Goal: Task Accomplishment & Management: Use online tool/utility

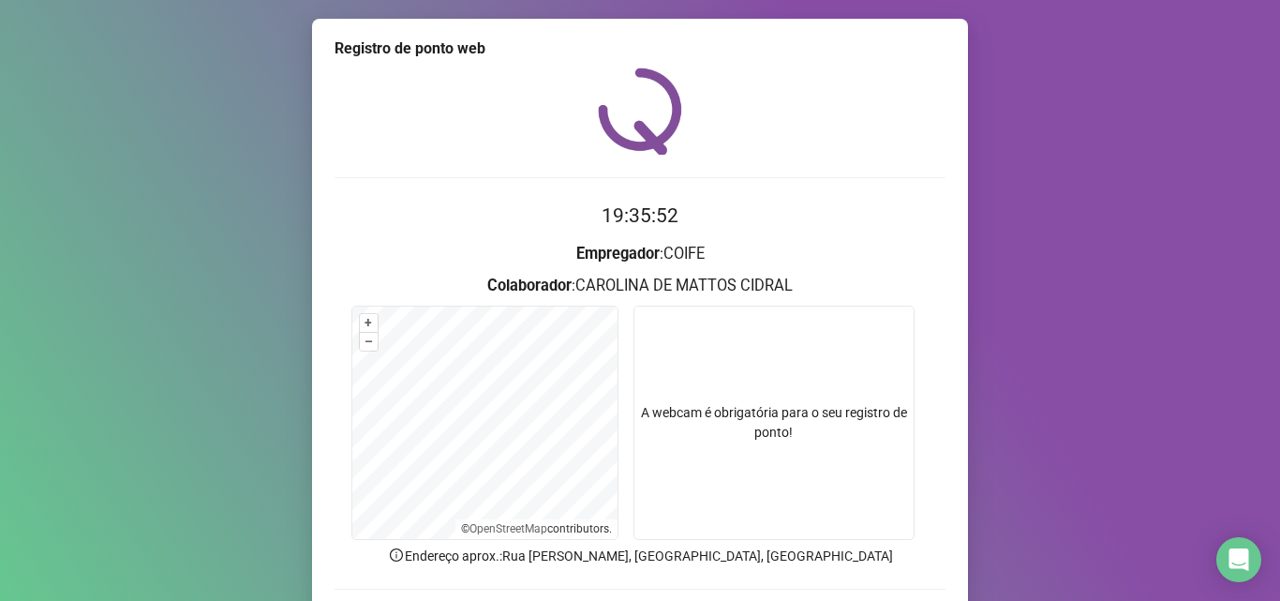
scroll to position [131, 0]
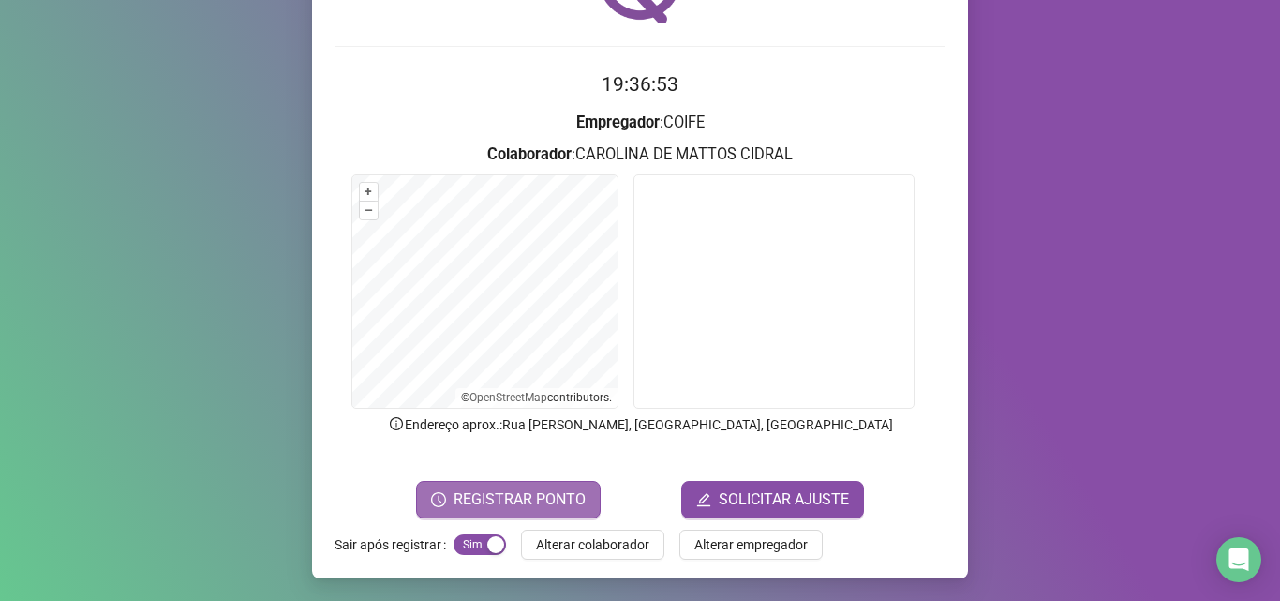
click at [523, 490] on span "REGISTRAR PONTO" at bounding box center [519, 499] width 132 height 22
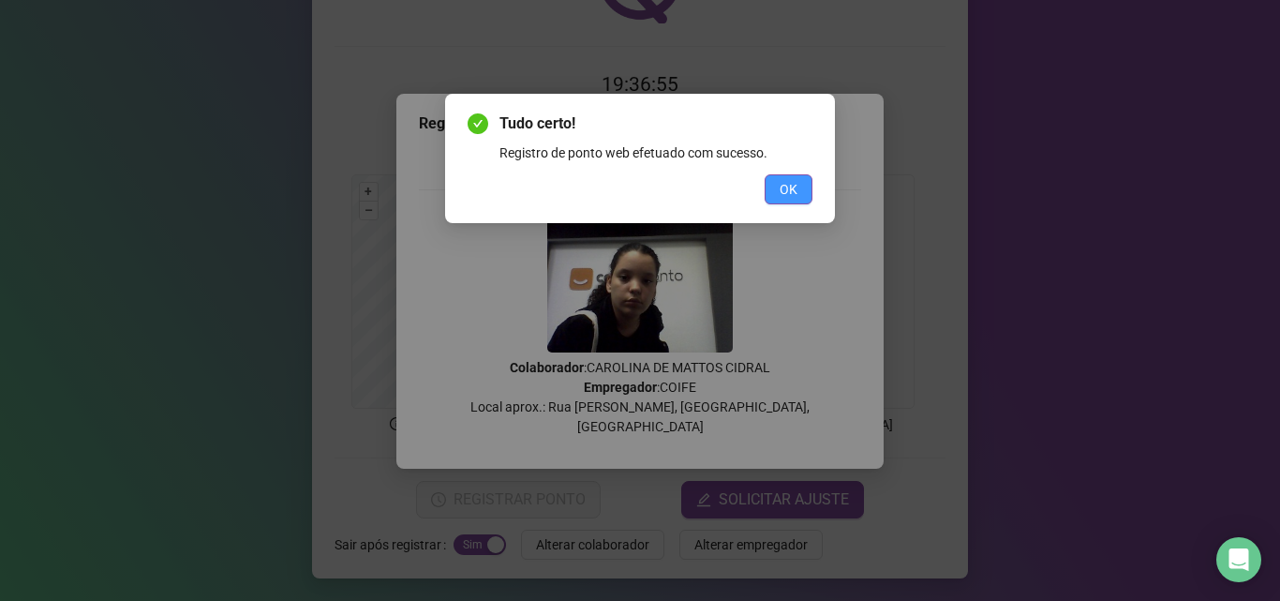
click at [792, 190] on span "OK" at bounding box center [789, 189] width 18 height 21
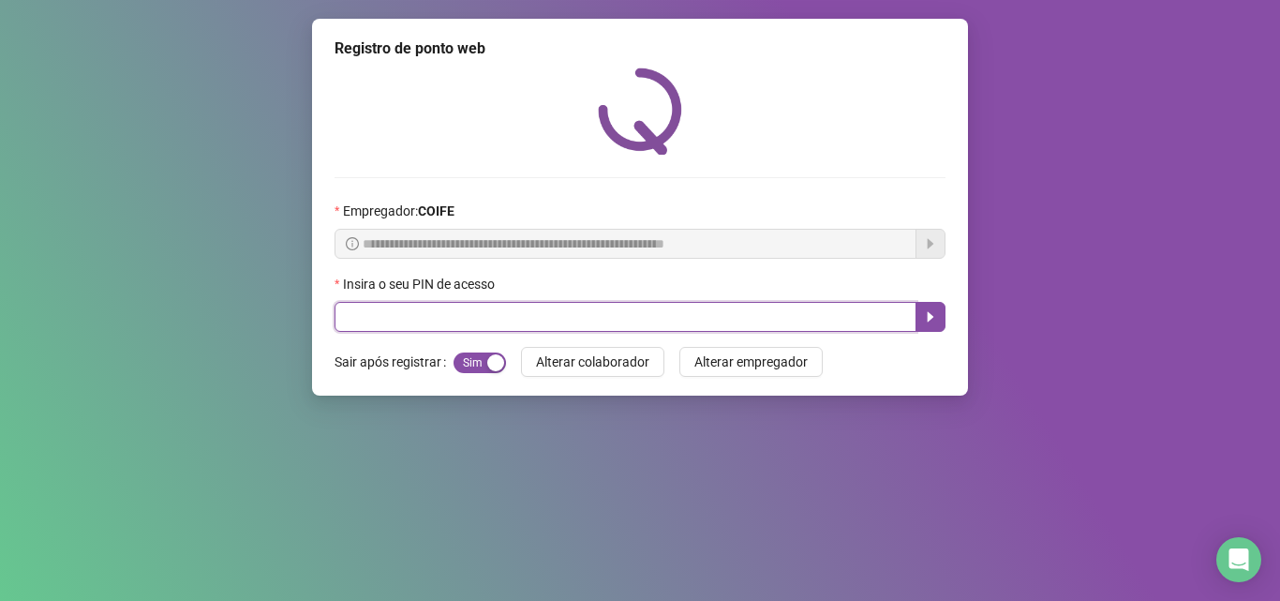
click at [665, 321] on input "text" at bounding box center [625, 317] width 582 height 30
type input "*****"
click at [922, 320] on button "button" at bounding box center [930, 317] width 30 height 30
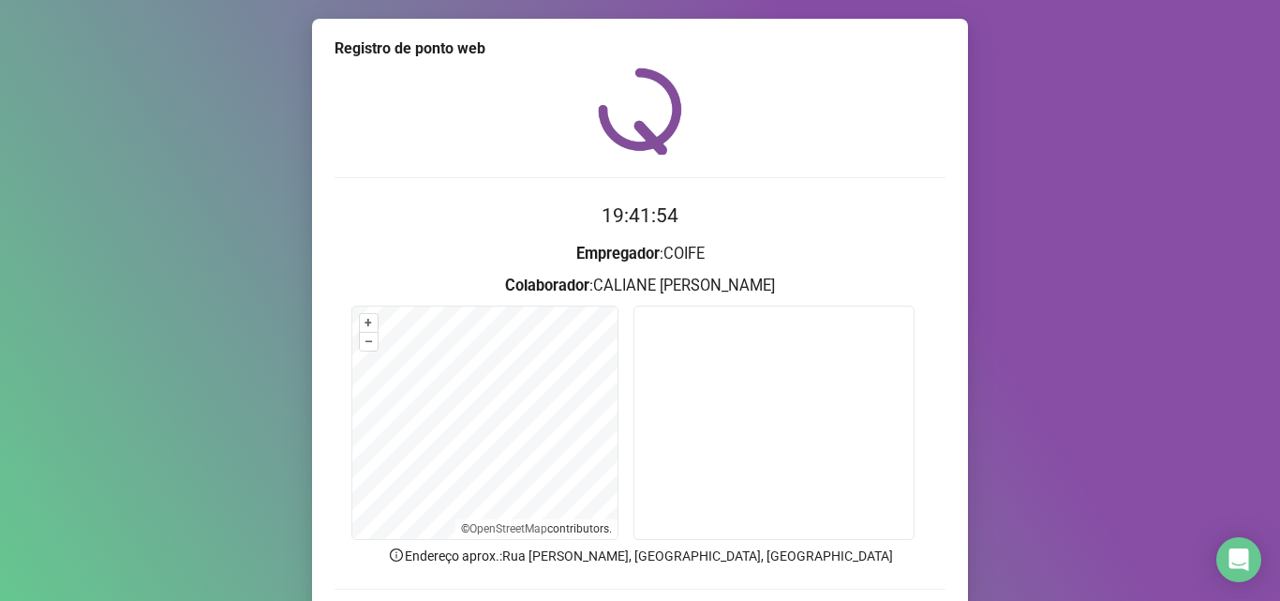
scroll to position [131, 0]
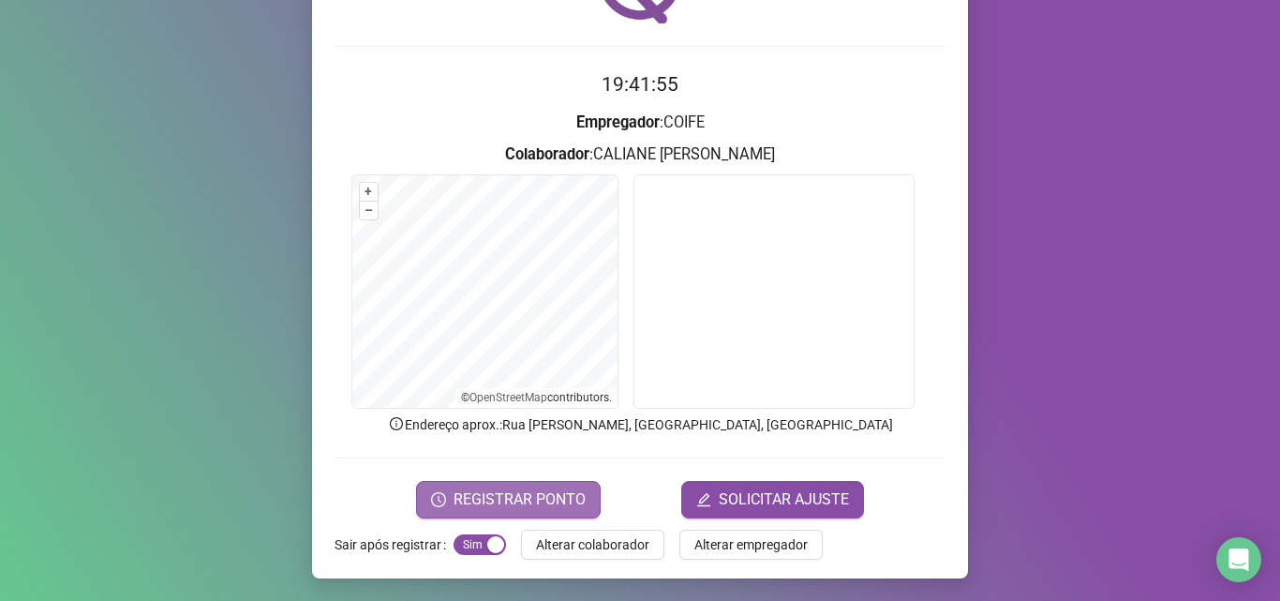
click at [530, 511] on button "REGISTRAR PONTO" at bounding box center [508, 499] width 185 height 37
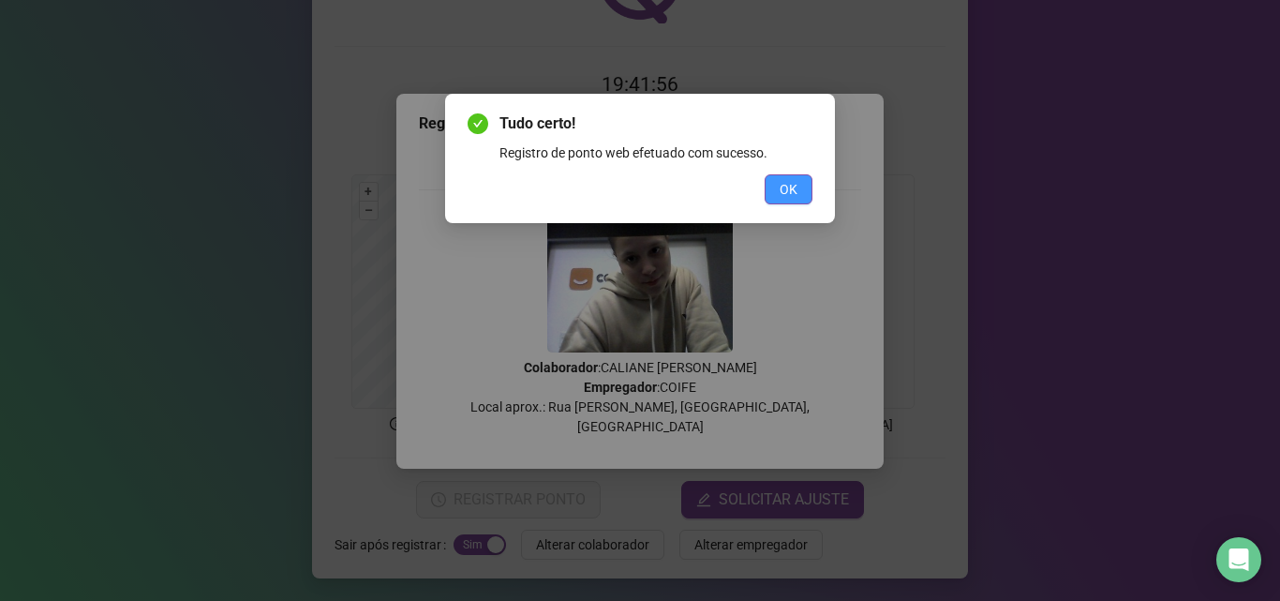
click at [807, 190] on button "OK" at bounding box center [789, 189] width 48 height 30
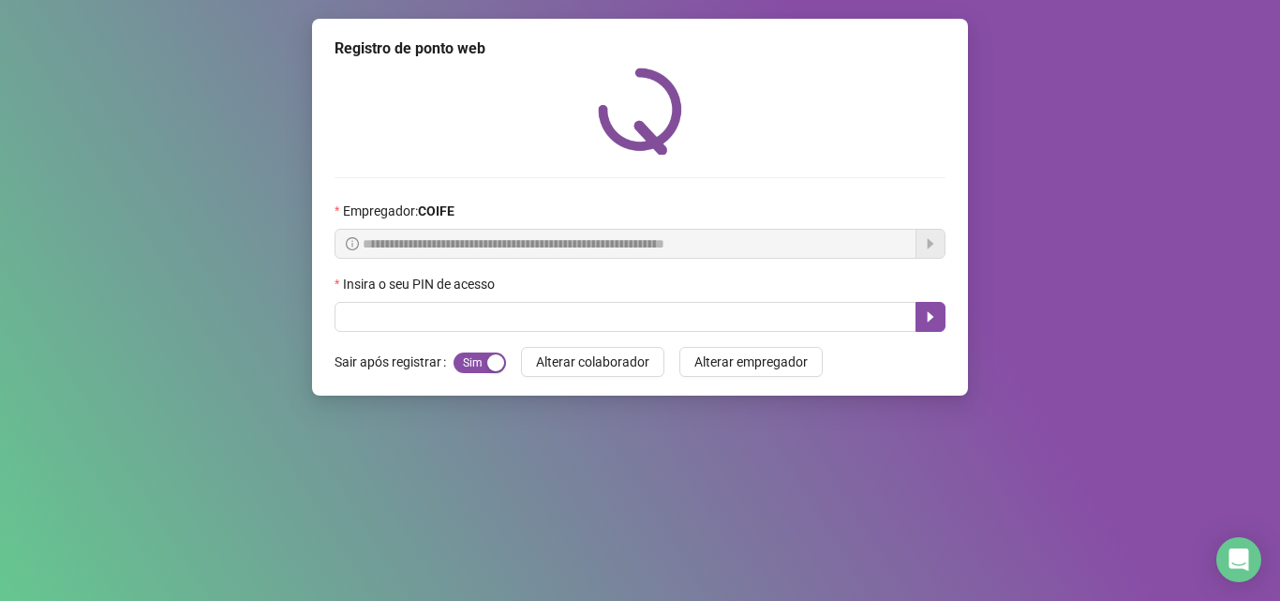
scroll to position [0, 0]
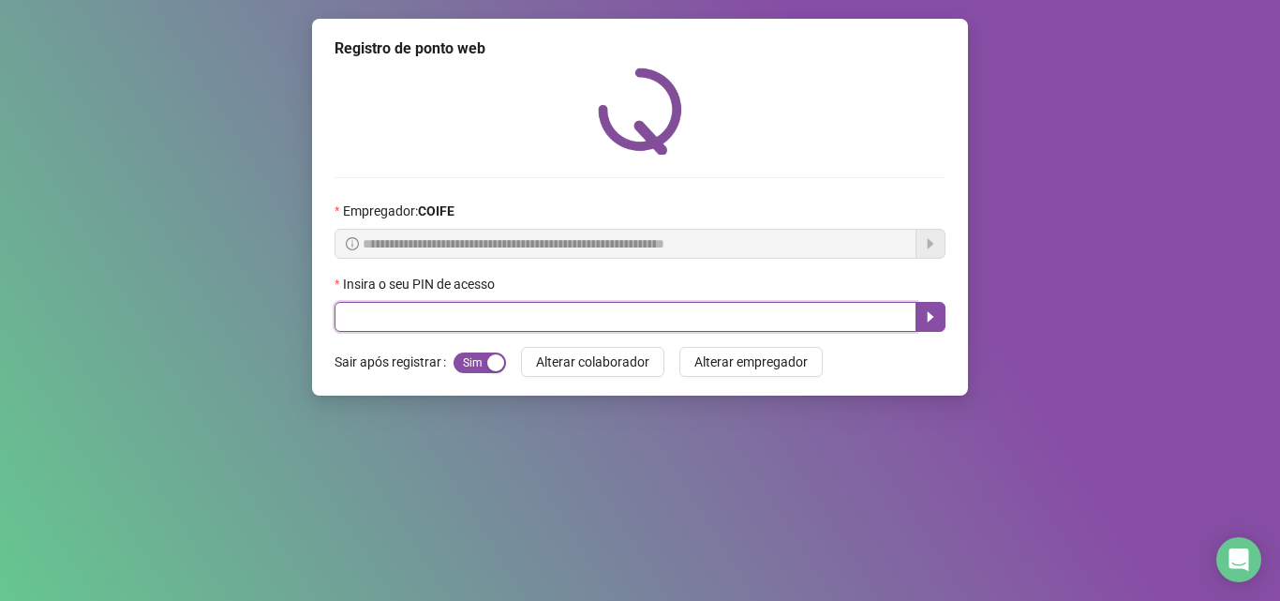
click at [813, 315] on input "text" at bounding box center [625, 317] width 582 height 30
type input "*****"
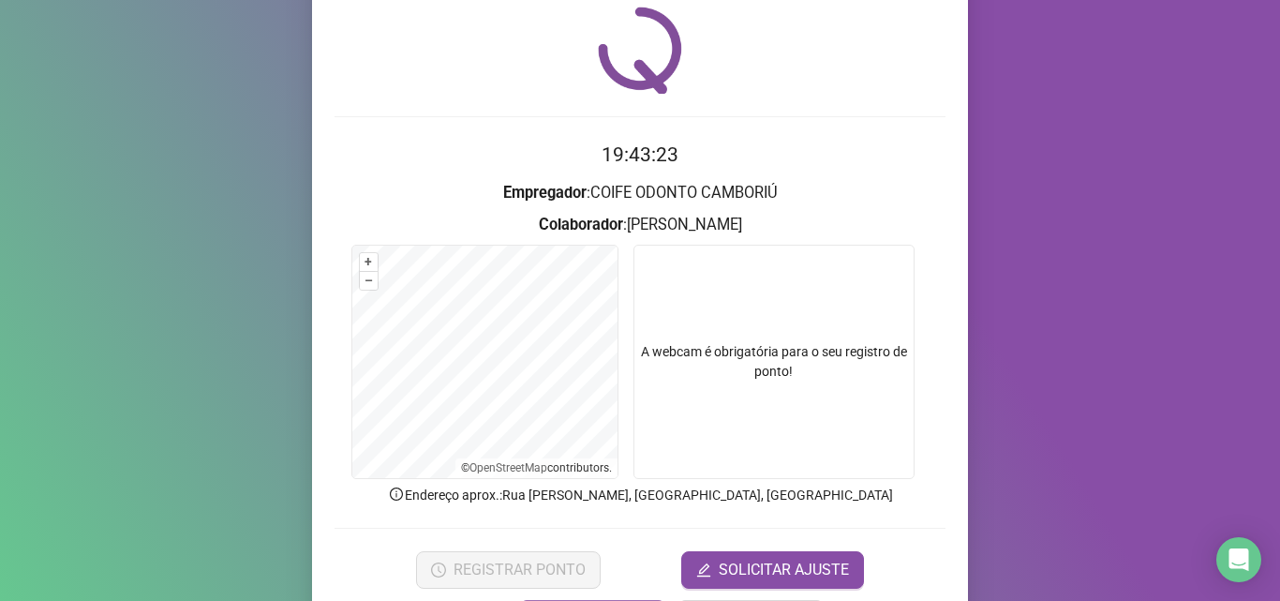
scroll to position [131, 0]
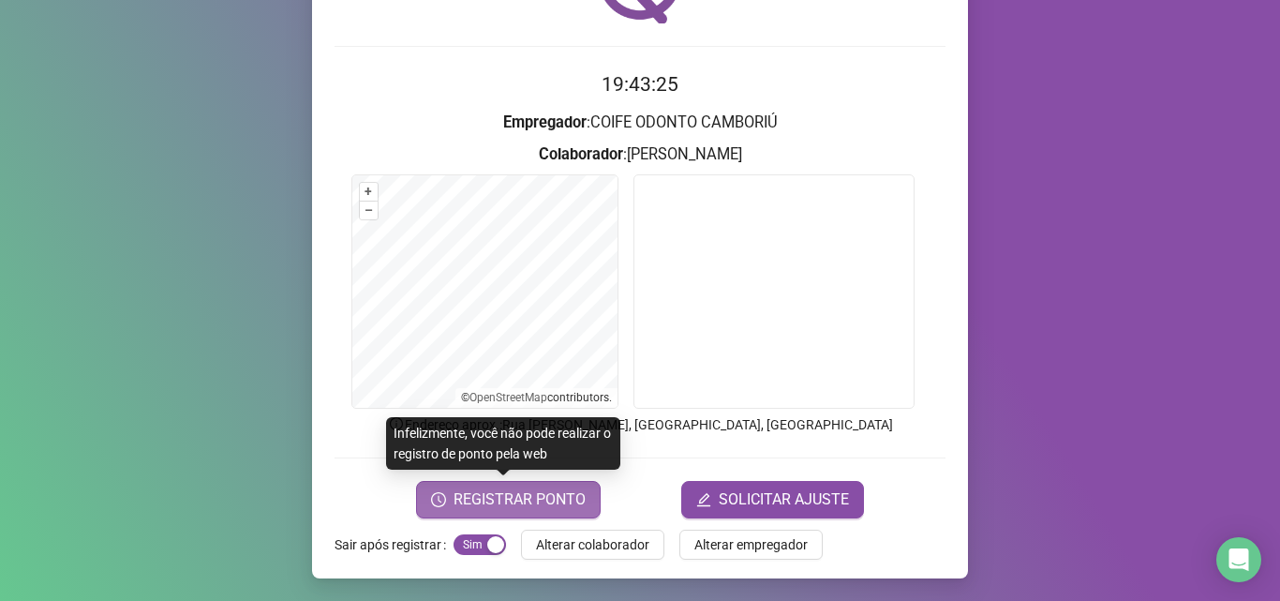
click at [517, 499] on span "REGISTRAR PONTO" at bounding box center [519, 499] width 132 height 22
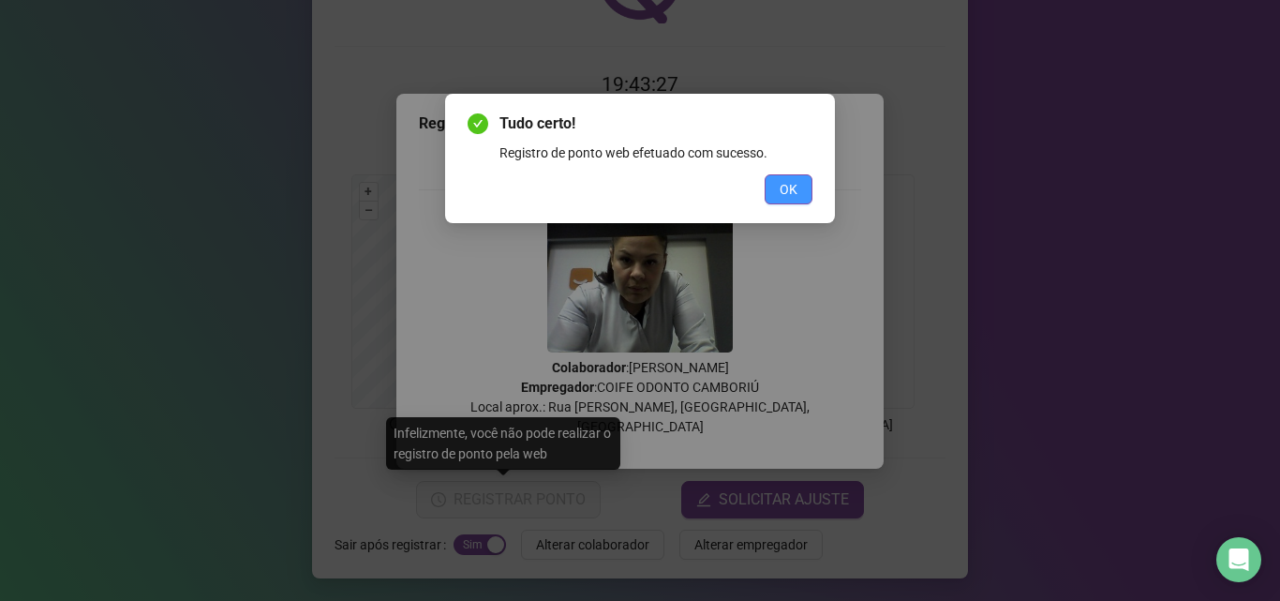
click at [795, 195] on span "OK" at bounding box center [789, 189] width 18 height 21
